Goal: Information Seeking & Learning: Learn about a topic

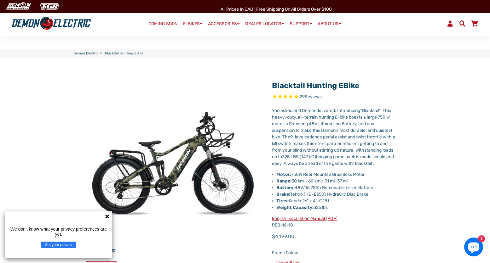
select select "******"
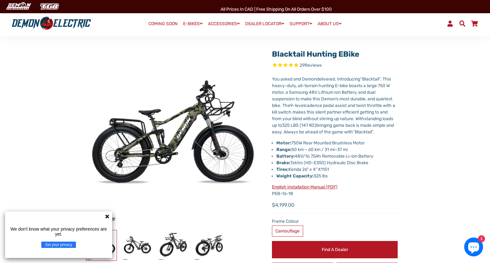
click at [202, 119] on img at bounding box center [96, 215] width 645 height 645
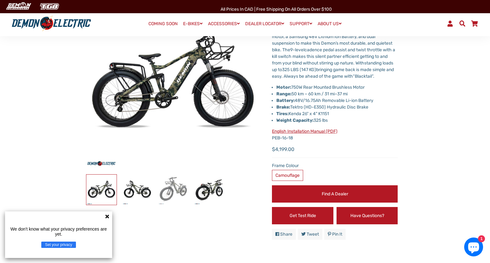
scroll to position [94, 0]
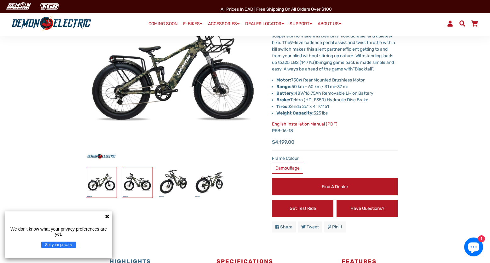
click at [142, 181] on img at bounding box center [137, 182] width 30 height 30
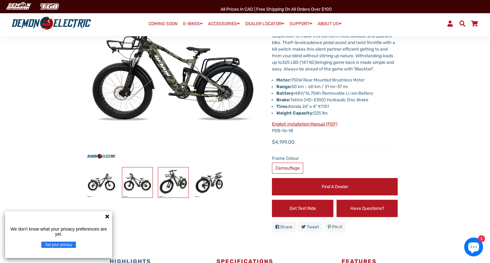
click at [168, 182] on img at bounding box center [173, 182] width 30 height 30
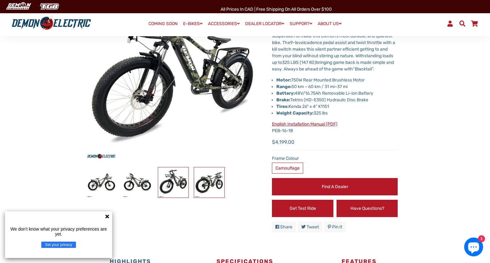
click at [217, 184] on img at bounding box center [209, 182] width 30 height 30
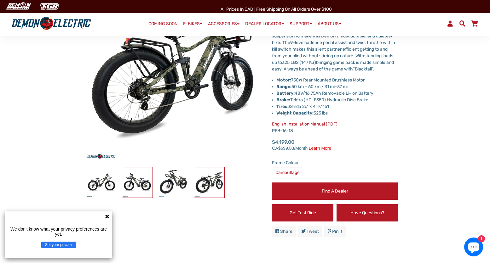
click at [135, 190] on img at bounding box center [137, 182] width 30 height 30
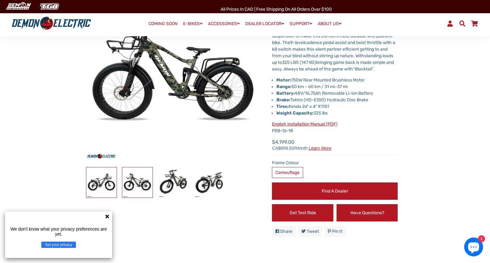
click at [107, 180] on img at bounding box center [101, 182] width 30 height 30
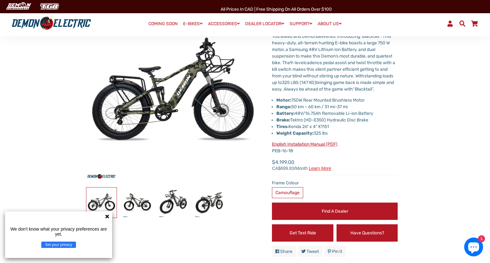
scroll to position [63, 0]
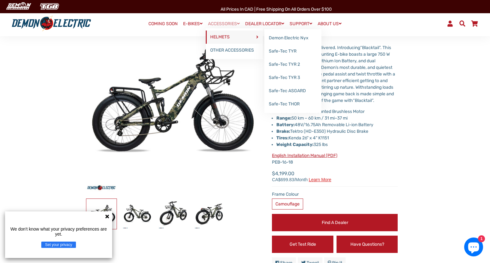
click at [221, 35] on link "HELMETS" at bounding box center [234, 37] width 57 height 13
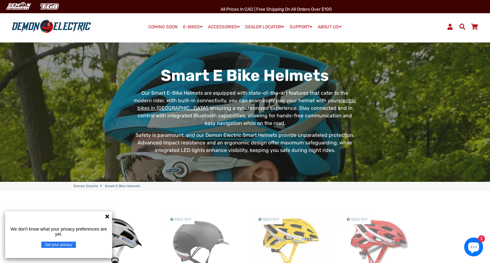
click at [152, 26] on link "COMING SOON" at bounding box center [163, 27] width 34 height 9
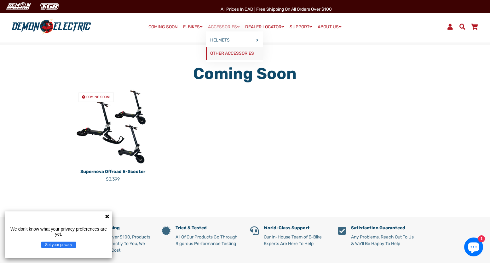
click at [229, 55] on link "OTHER ACCESSORIES" at bounding box center [234, 53] width 57 height 13
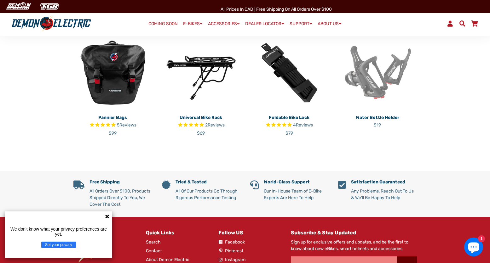
scroll to position [157, 0]
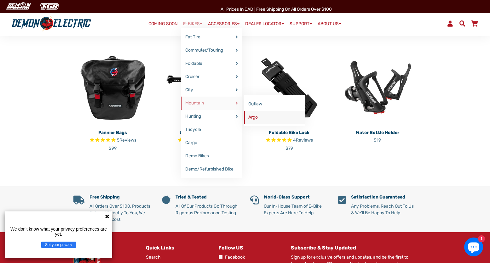
click at [250, 118] on link "Argo" at bounding box center [274, 117] width 61 height 13
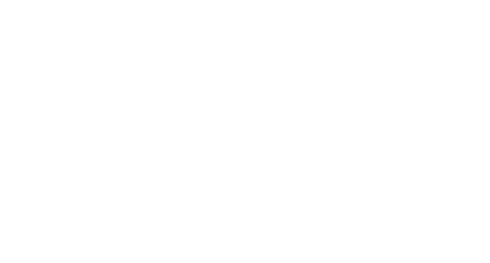
select select "******"
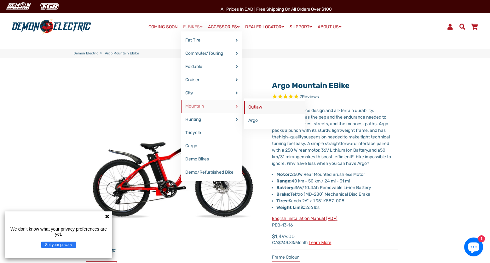
click at [252, 105] on link "Outlaw" at bounding box center [274, 107] width 61 height 13
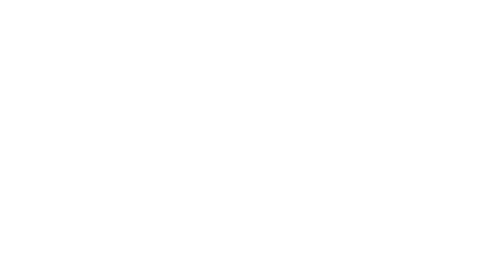
select select "******"
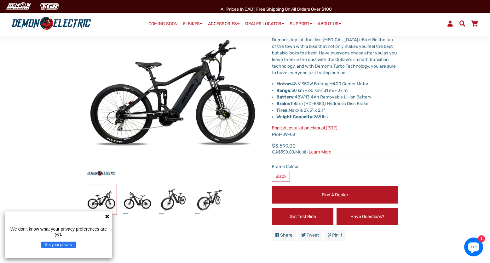
scroll to position [63, 0]
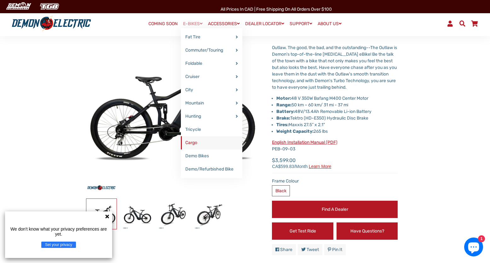
click at [191, 142] on link "Cargo" at bounding box center [211, 142] width 61 height 13
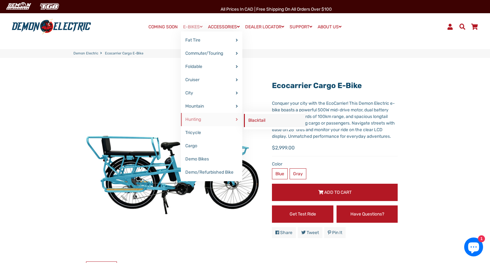
click at [247, 121] on link "Blacktail" at bounding box center [274, 120] width 61 height 13
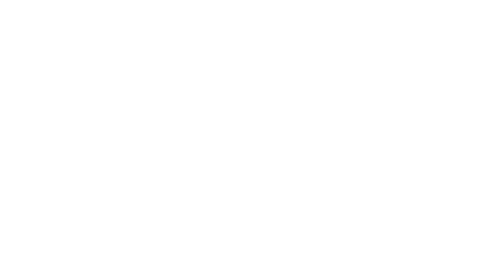
select select "******"
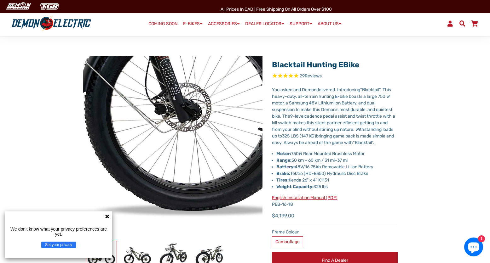
scroll to position [31, 0]
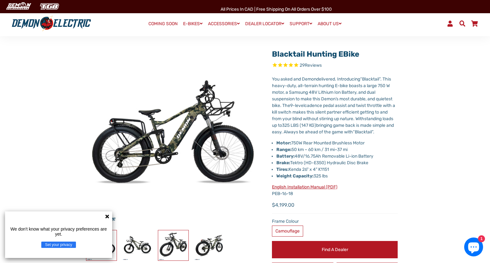
click at [164, 239] on img at bounding box center [173, 245] width 30 height 30
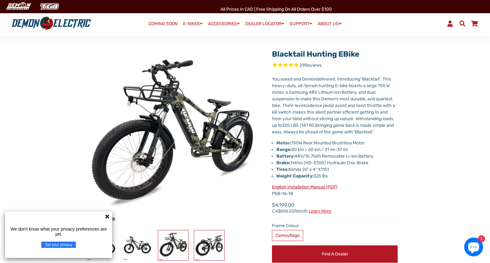
click at [213, 243] on img at bounding box center [209, 245] width 30 height 30
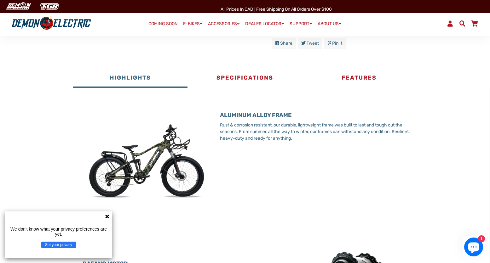
scroll to position [283, 0]
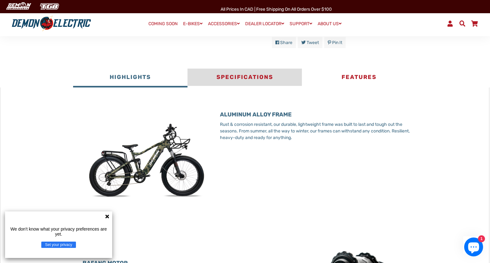
click at [251, 85] on button "Specifications" at bounding box center [244, 78] width 114 height 19
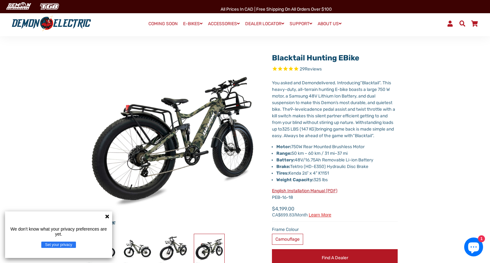
scroll to position [63, 0]
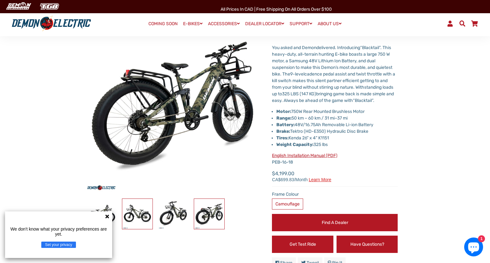
click at [133, 219] on img at bounding box center [137, 214] width 30 height 30
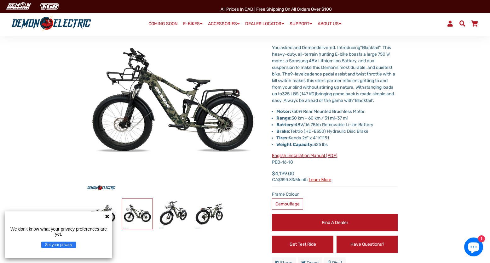
scroll to position [31, 0]
